Goal: Task Accomplishment & Management: Use online tool/utility

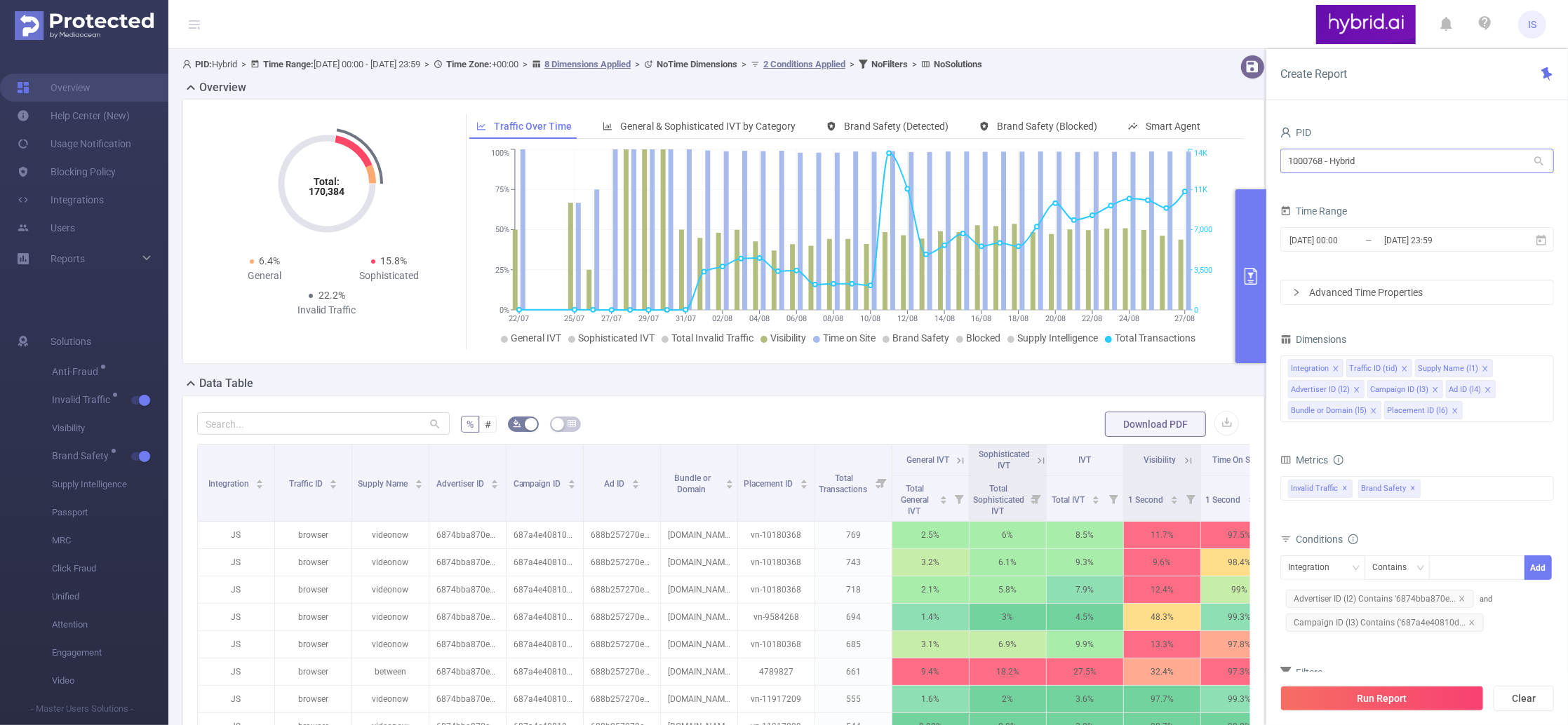
click at [1353, 161] on input "1000768 - Hybrid" at bounding box center [1418, 161] width 274 height 25
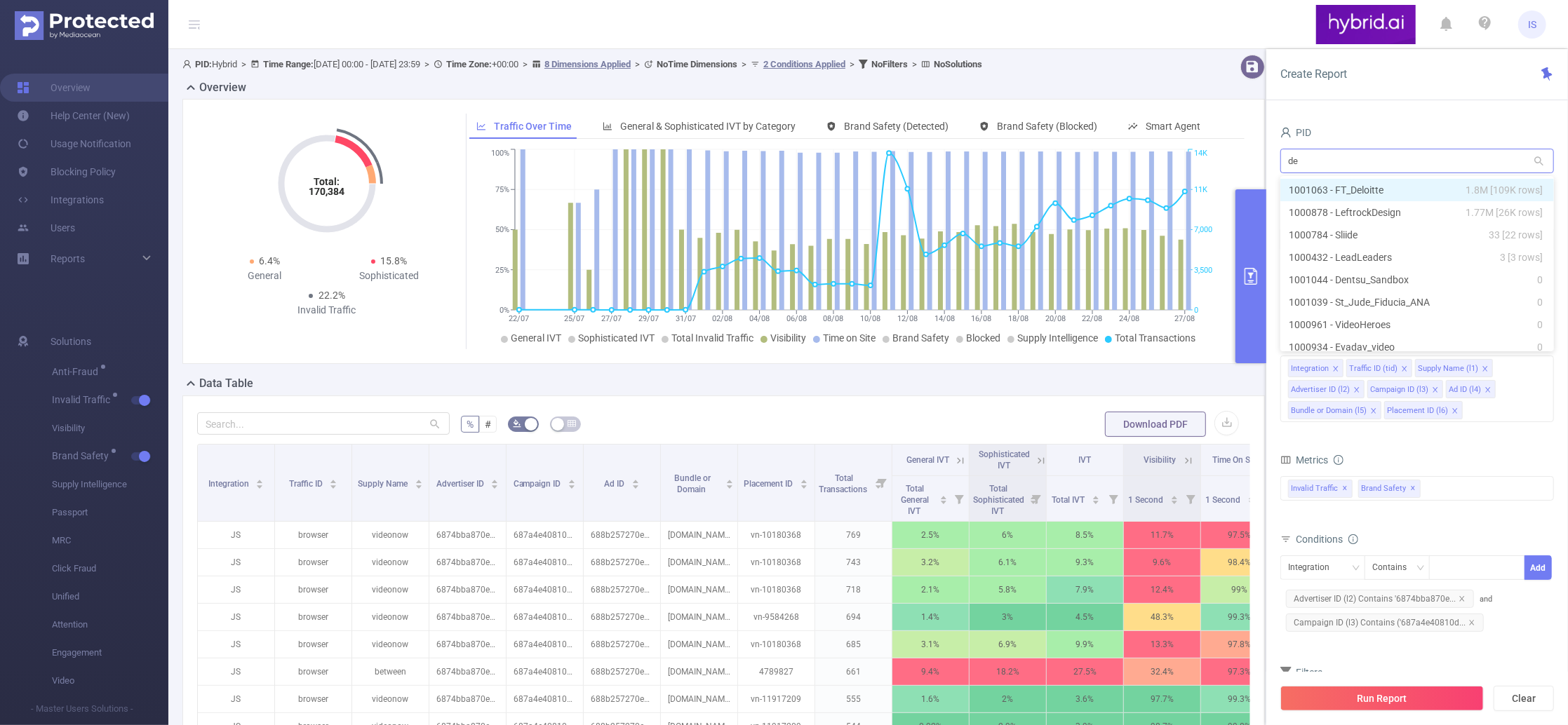
type input "del"
click at [1343, 188] on li "1001063 - FT_Deloitte 1.8M [109K rows]" at bounding box center [1418, 190] width 274 height 23
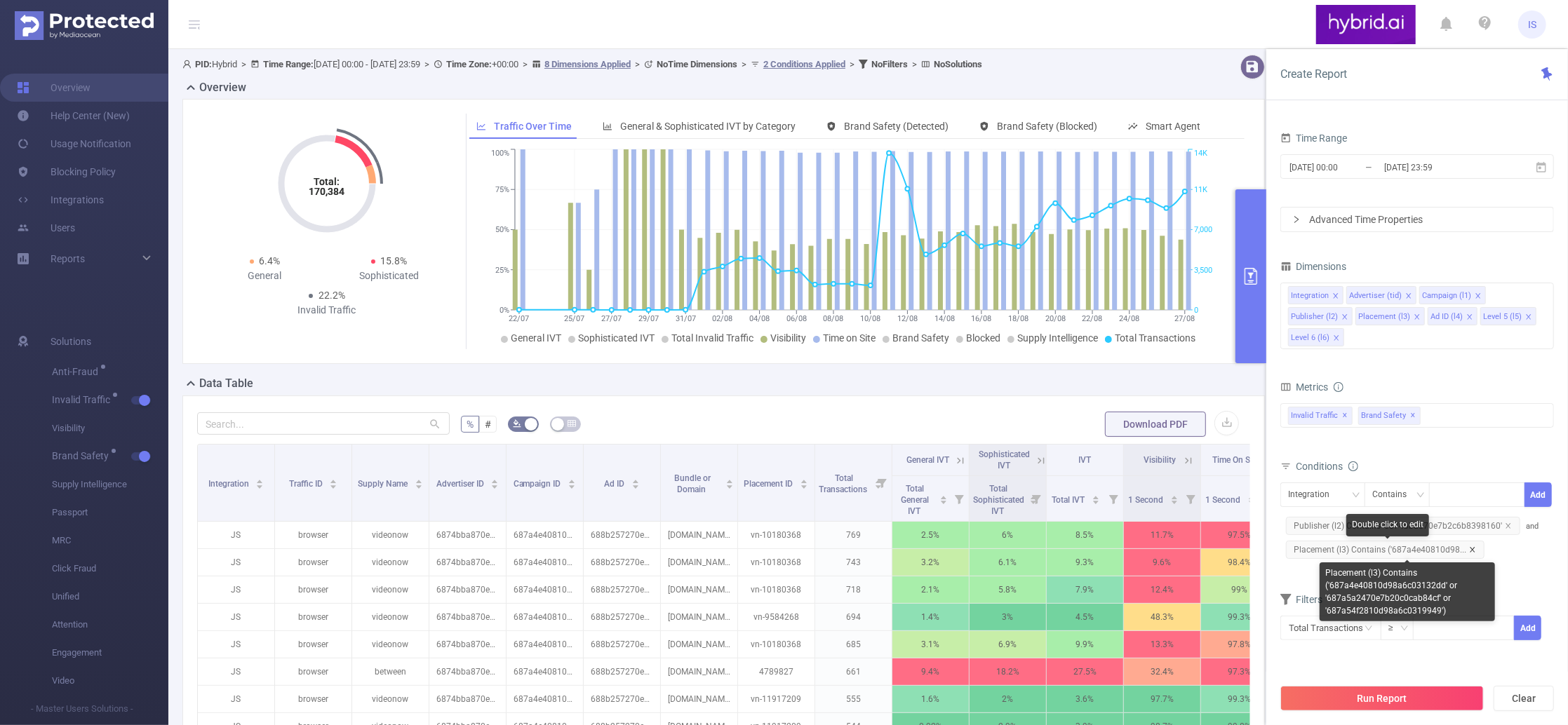
click at [1469, 549] on icon "icon: close" at bounding box center [1472, 549] width 7 height 7
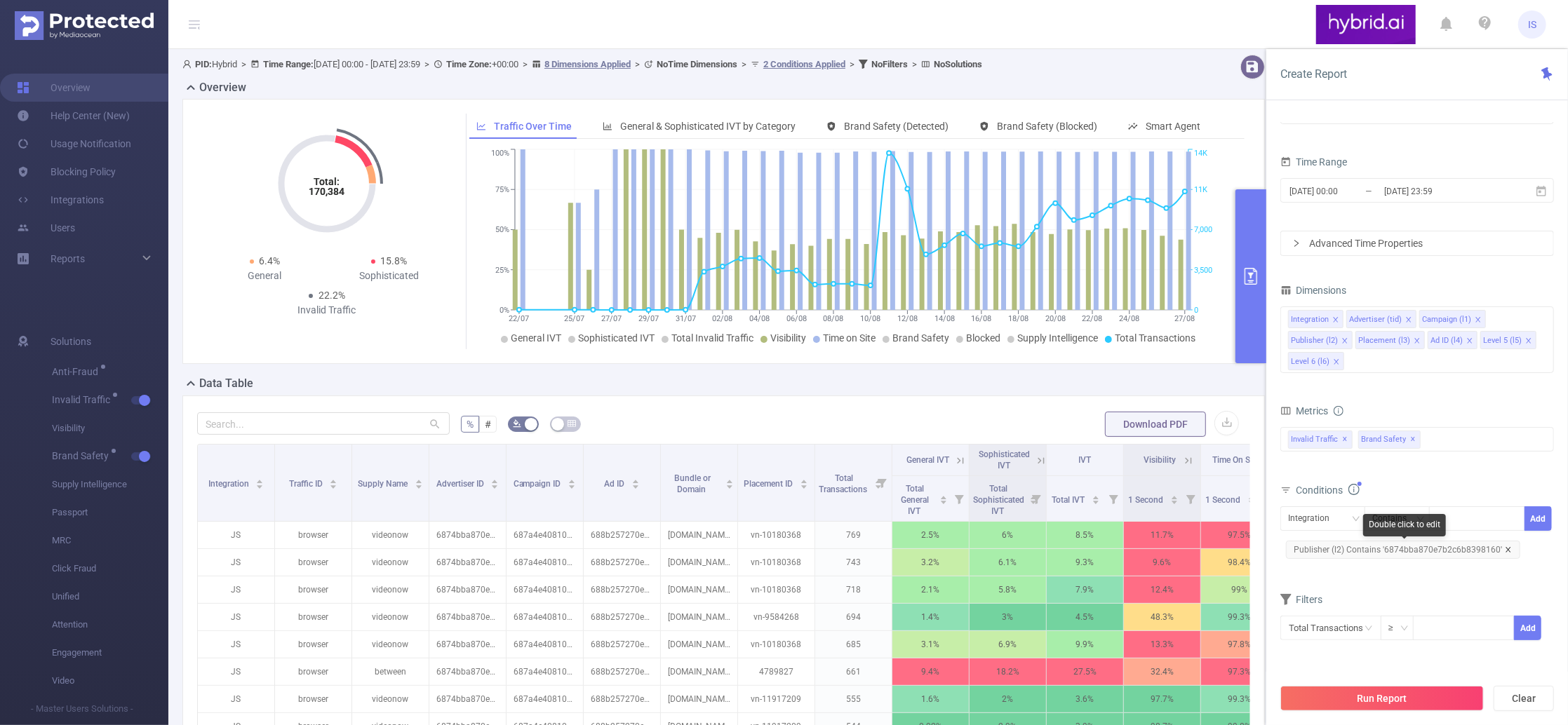
click at [1505, 552] on icon "icon: close" at bounding box center [1507, 549] width 5 height 5
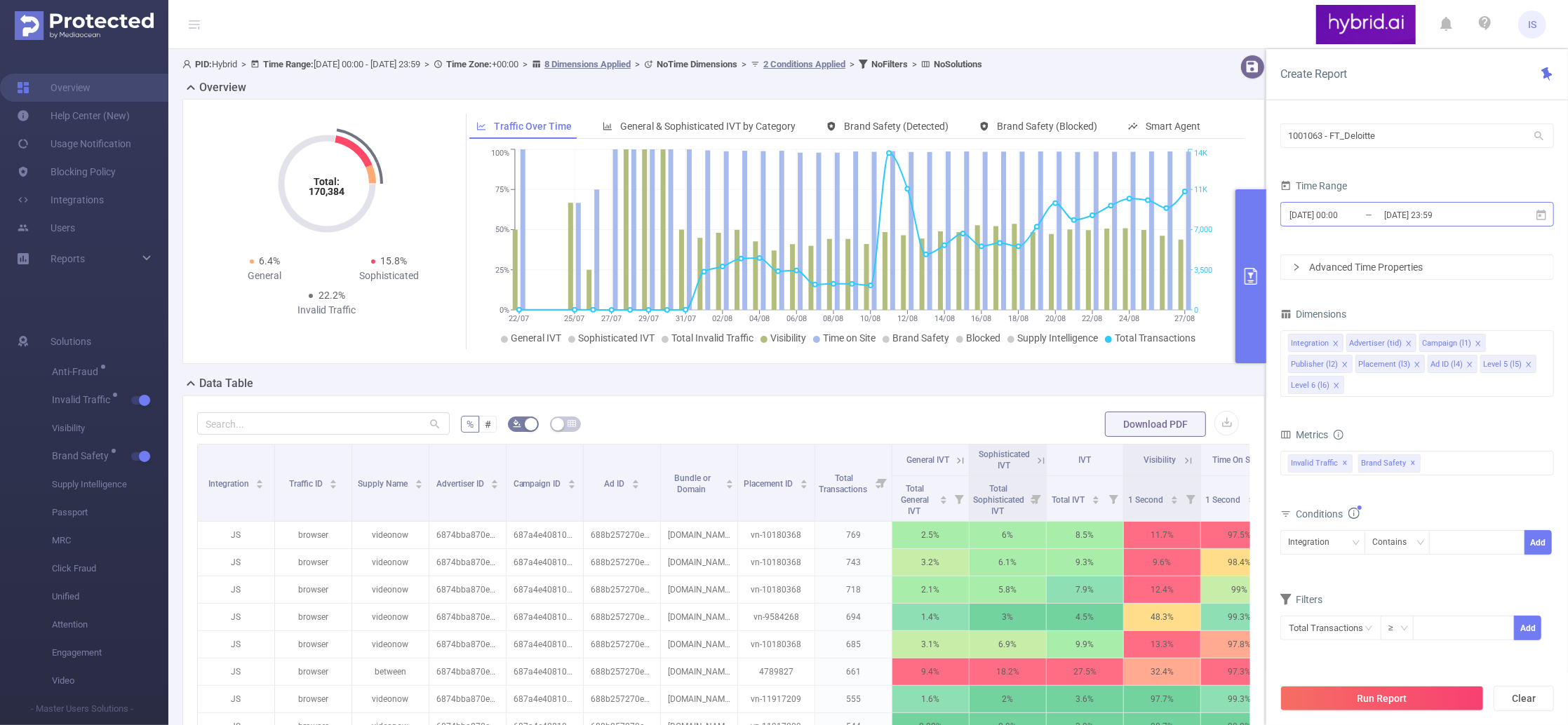
click at [1340, 215] on input "[DATE] 00:00" at bounding box center [1344, 215] width 113 height 19
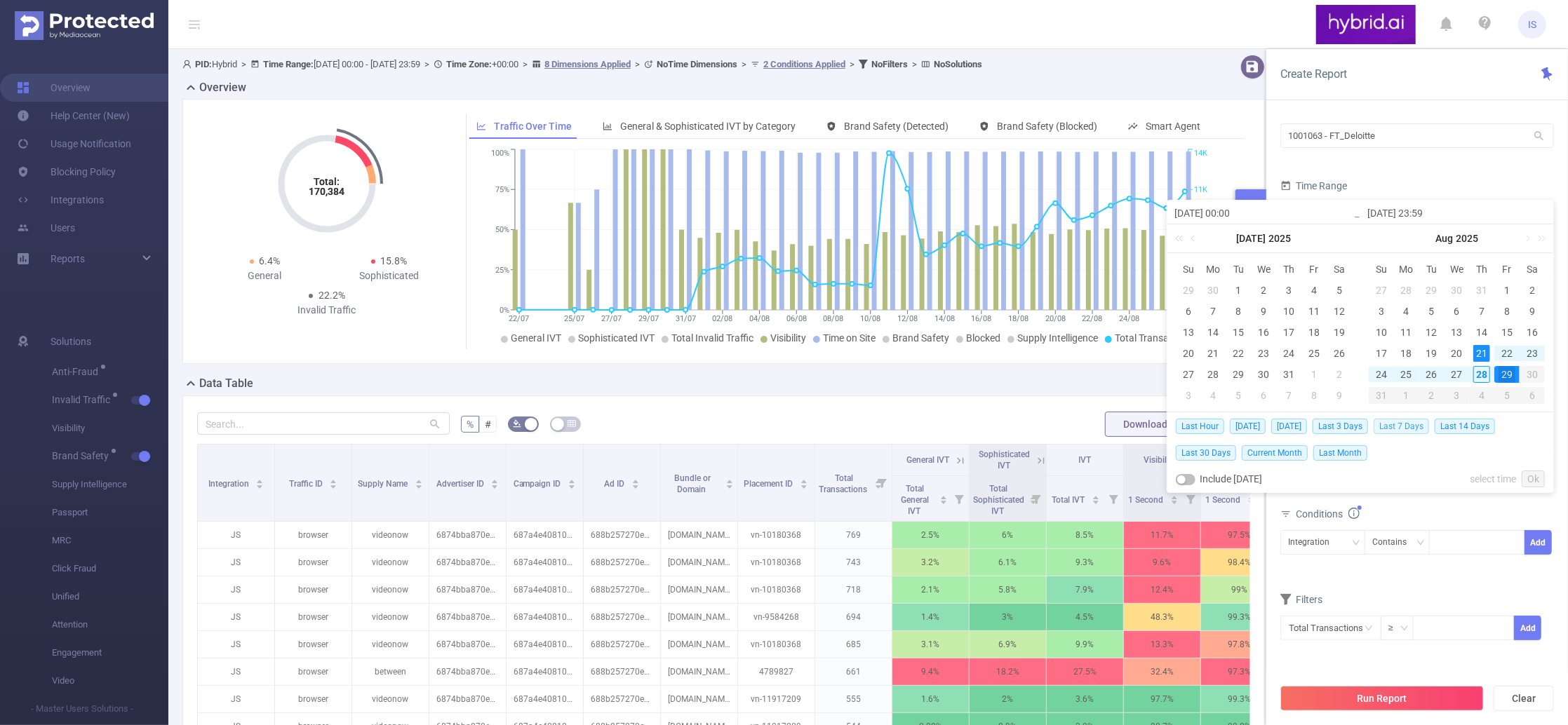
click at [1404, 428] on span "Last 7 Days" at bounding box center [1401, 426] width 55 height 15
type input "[DATE] 00:00"
type input "[DATE] 23:59"
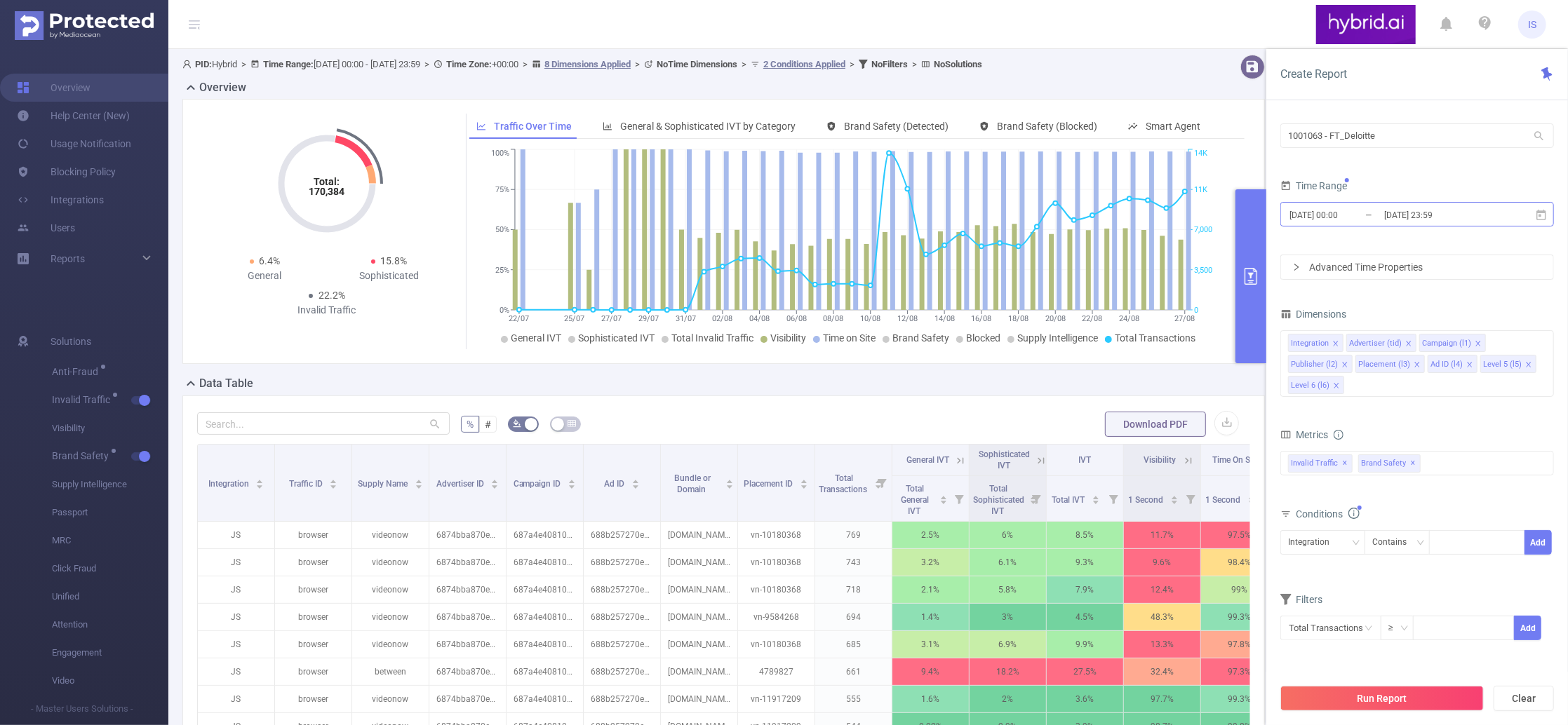
click at [1391, 218] on input "[DATE] 23:59" at bounding box center [1439, 215] width 113 height 19
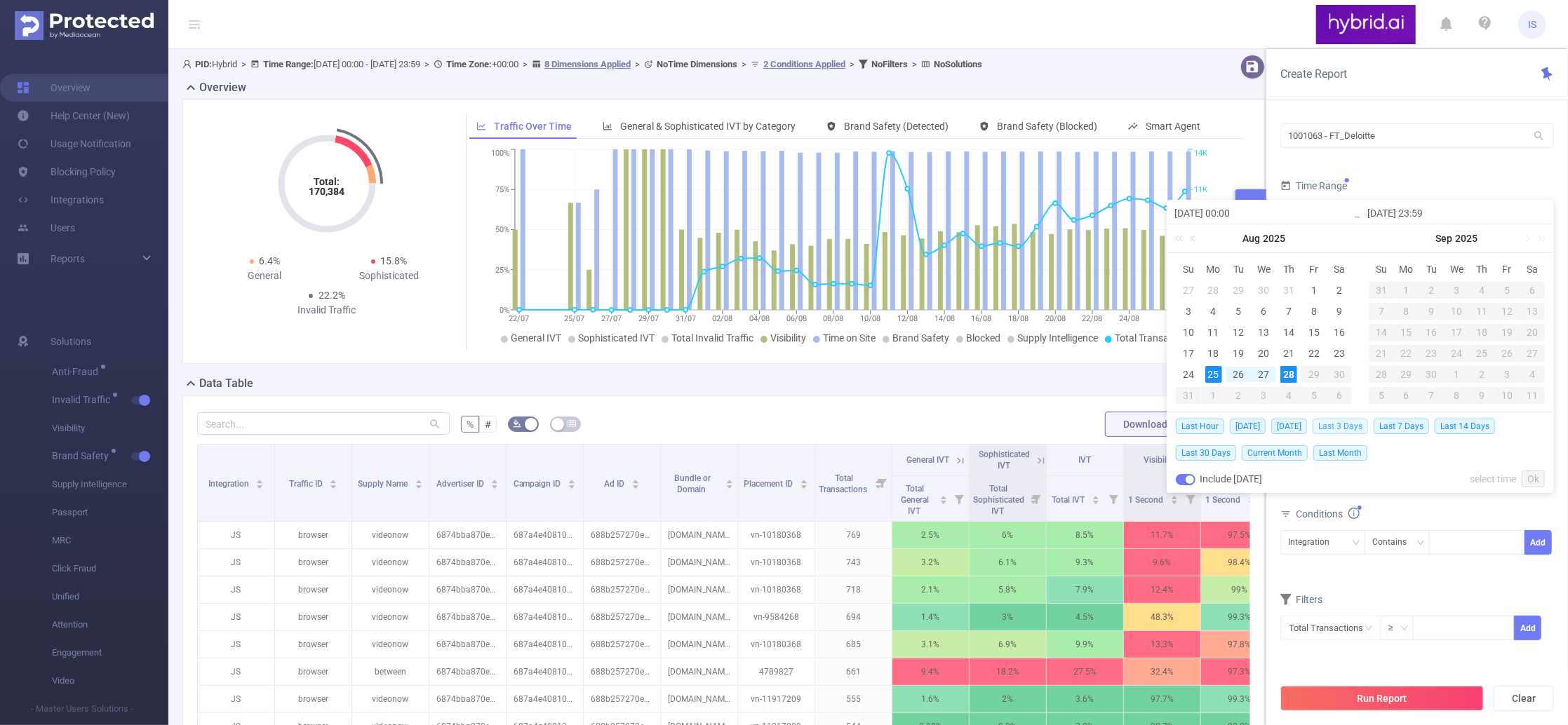
click at [1356, 422] on span "Last 3 Days" at bounding box center [1341, 426] width 55 height 15
type input "[DATE] 00:00"
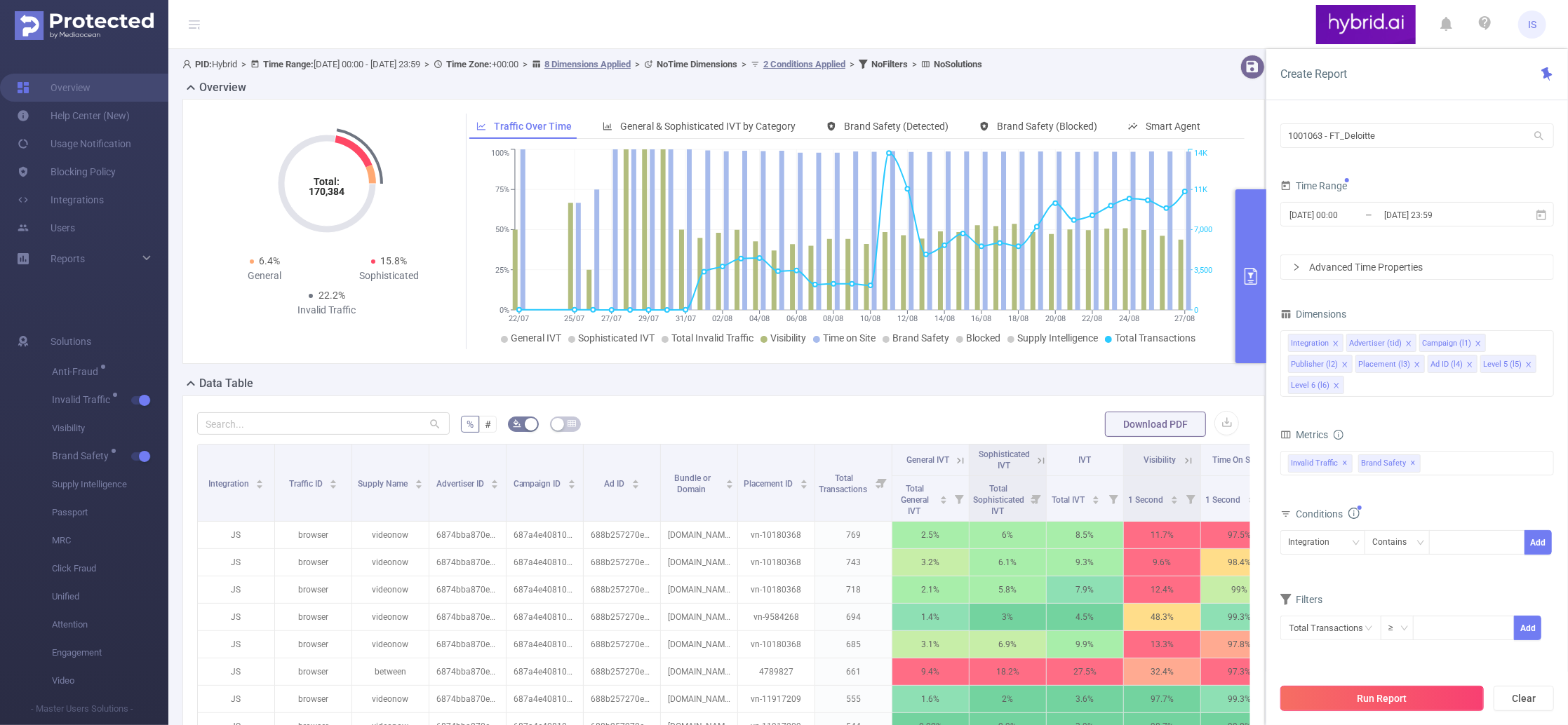
click at [1408, 691] on button "Run Report" at bounding box center [1382, 698] width 204 height 26
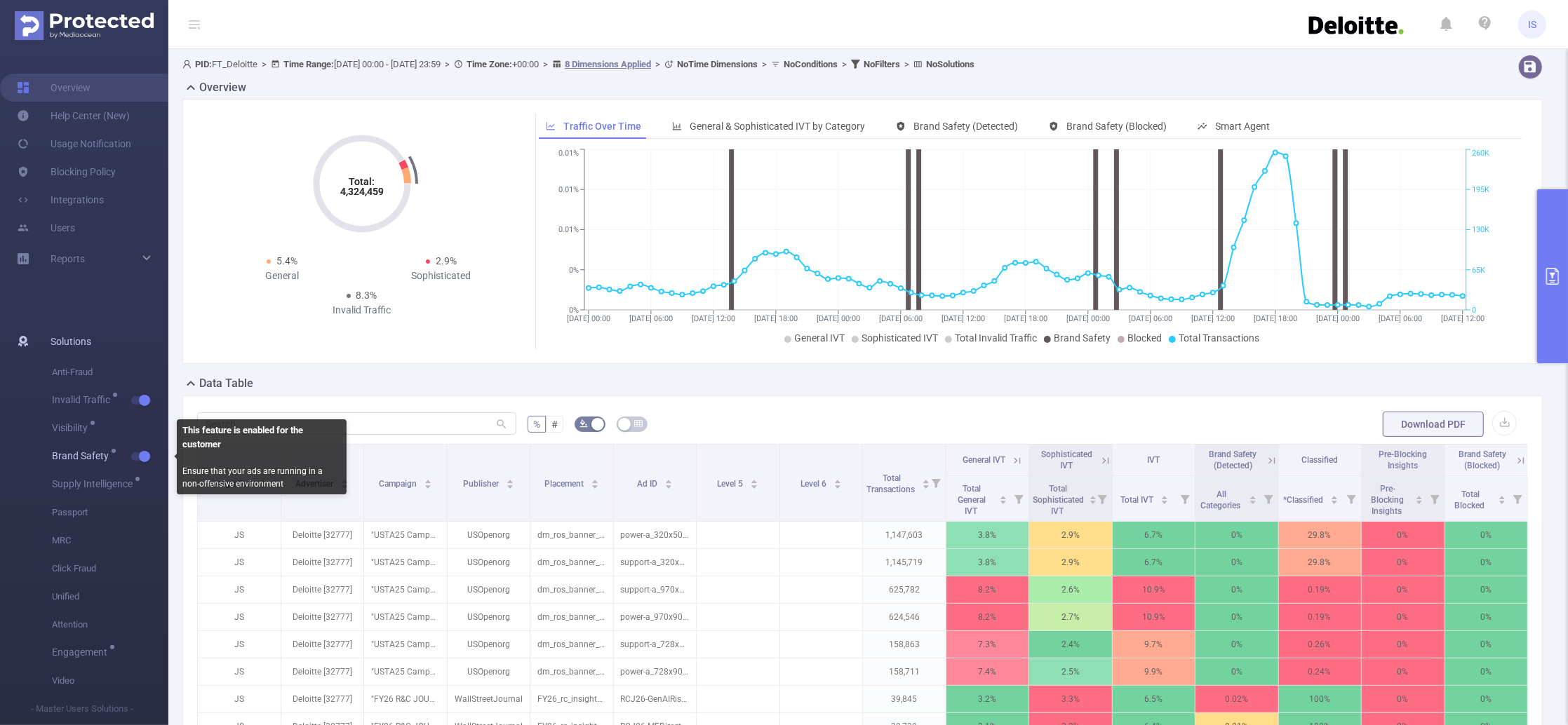
click at [143, 458] on button "button" at bounding box center [141, 457] width 20 height 9
